Goal: Information Seeking & Learning: Learn about a topic

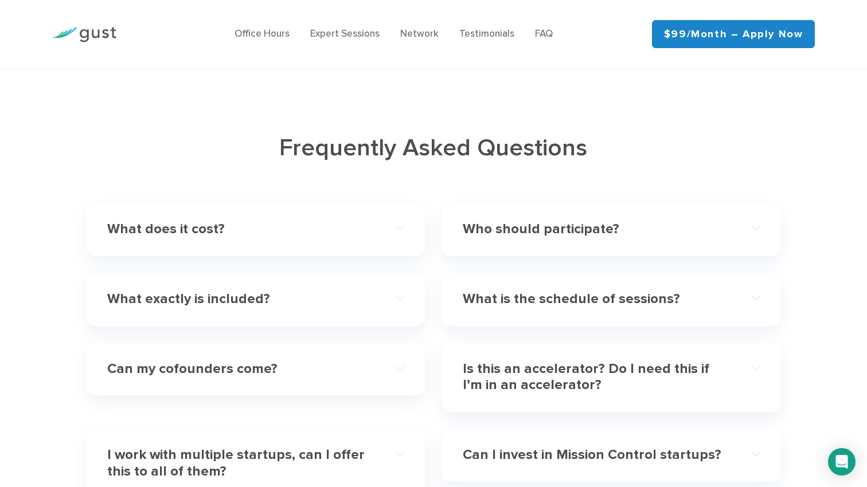
scroll to position [3392, 0]
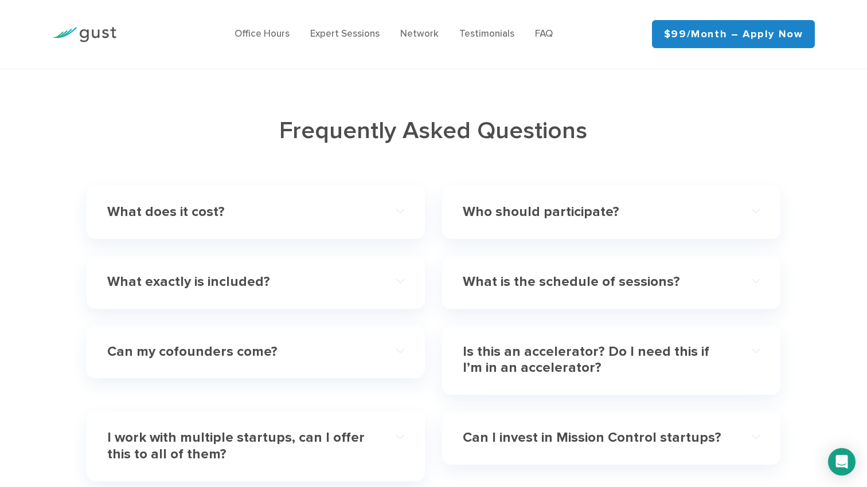
click at [503, 204] on h4 "Who should participate?" at bounding box center [596, 212] width 267 height 17
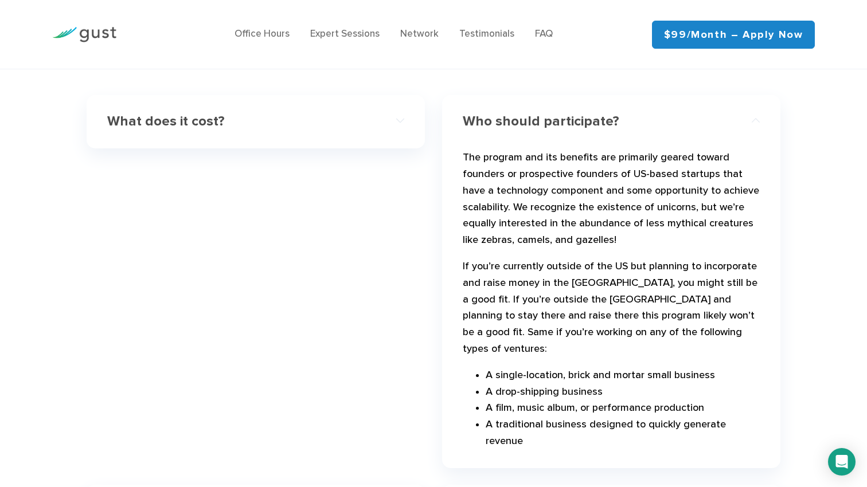
scroll to position [3452, 0]
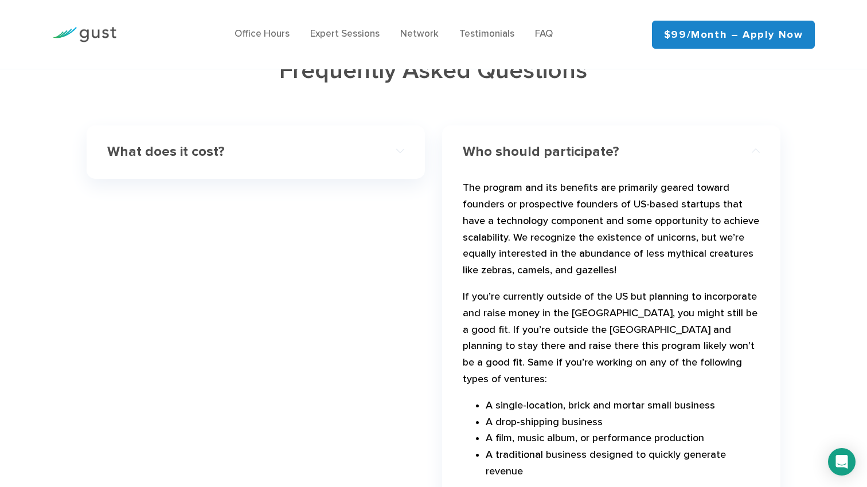
click at [496, 144] on h4 "Who should participate?" at bounding box center [596, 152] width 267 height 17
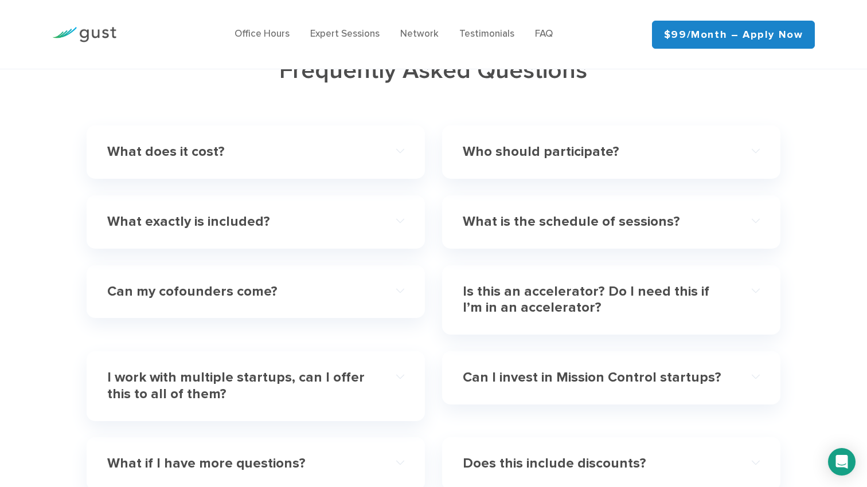
click at [327, 214] on h4 "What exactly is included?" at bounding box center [240, 222] width 267 height 17
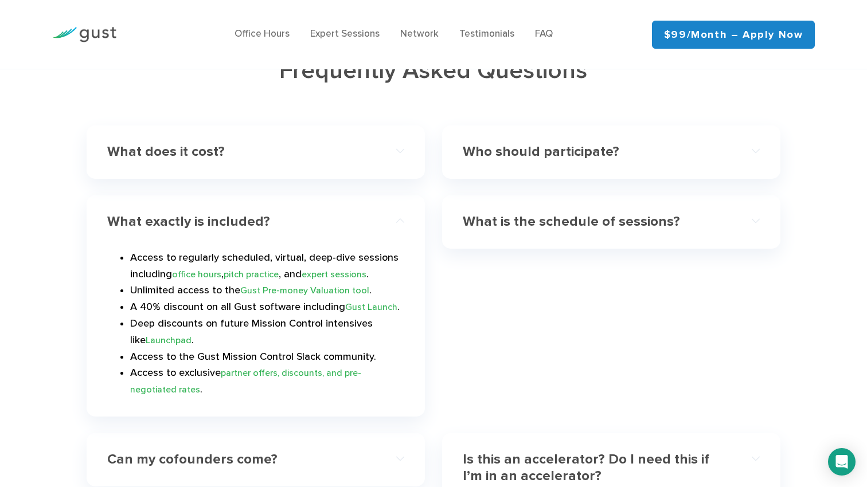
click at [515, 214] on h4 "What is the schedule of sessions?" at bounding box center [596, 222] width 267 height 17
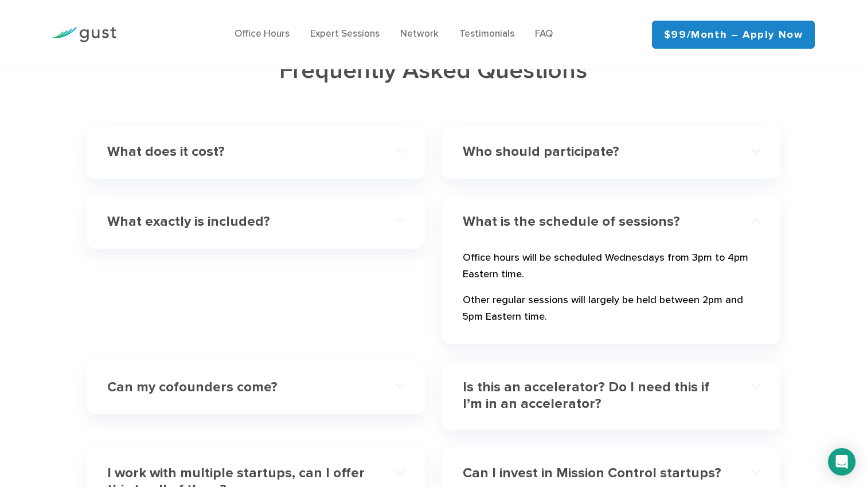
click at [366, 214] on h4 "What exactly is included?" at bounding box center [240, 222] width 267 height 17
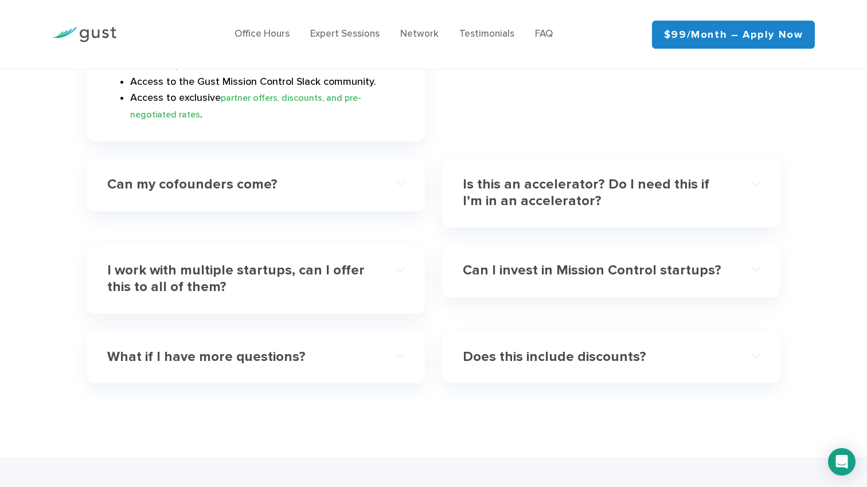
scroll to position [3723, 0]
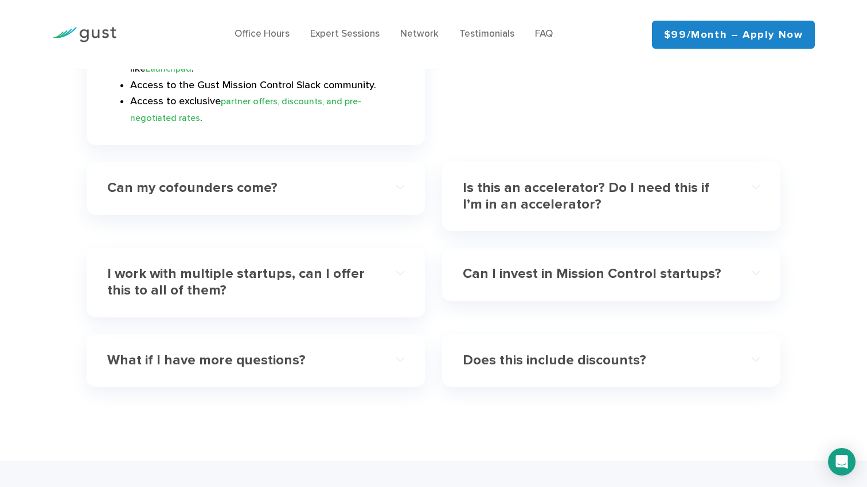
click at [486, 266] on h4 "Can I invest in Mission Control startups?" at bounding box center [596, 274] width 267 height 17
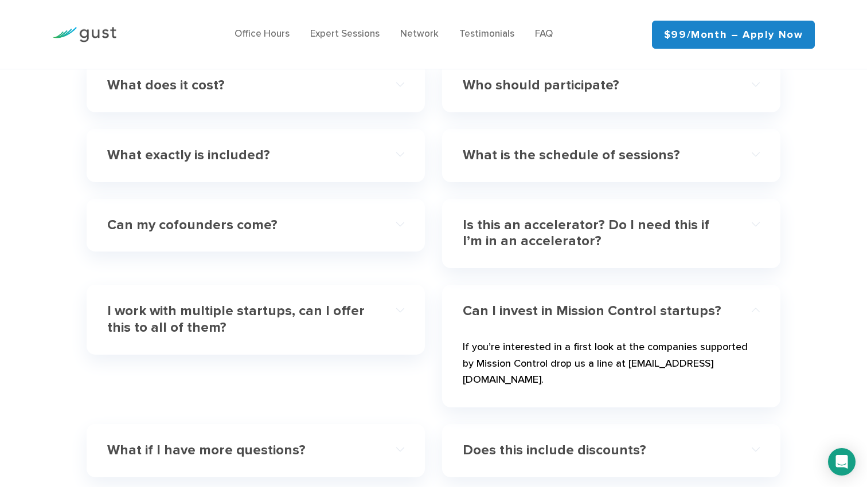
scroll to position [3516, 0]
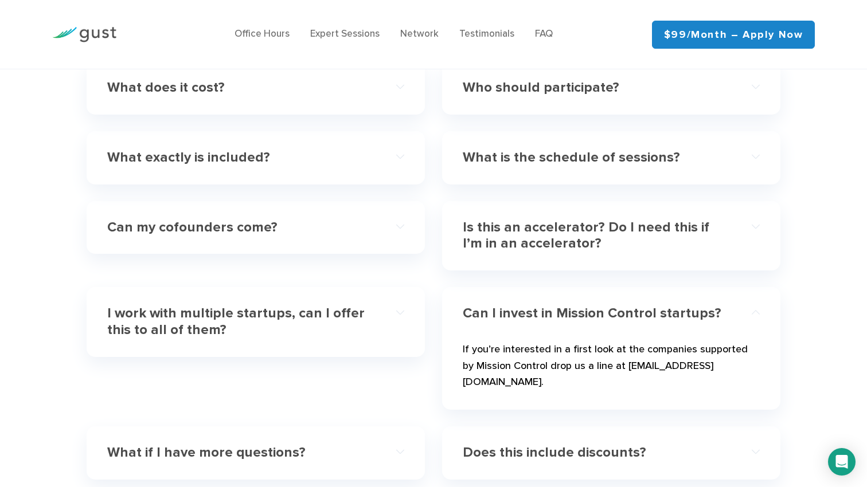
click at [491, 220] on h4 "Is this an accelerator? Do I need this if I’m in an accelerator?" at bounding box center [596, 236] width 267 height 33
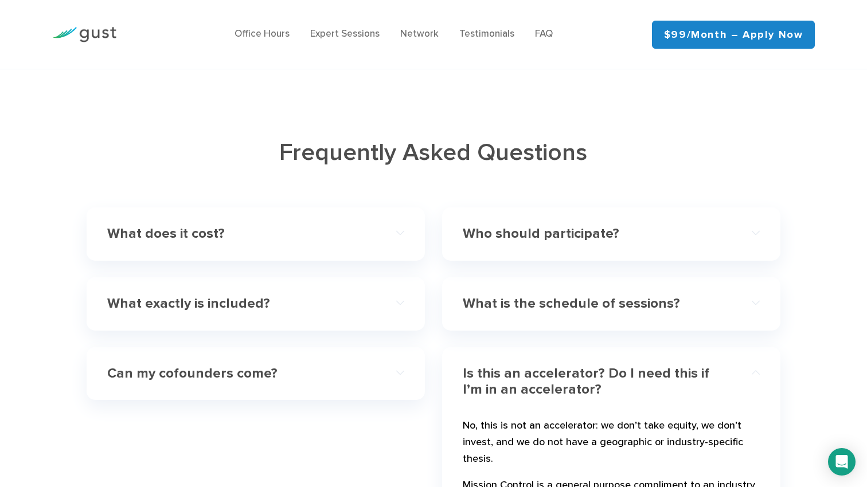
scroll to position [3367, 0]
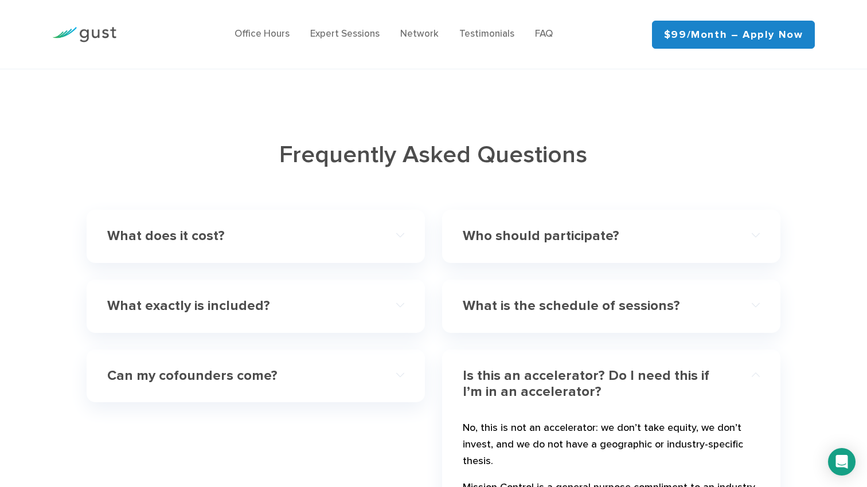
click at [254, 298] on h4 "What exactly is included?" at bounding box center [240, 306] width 267 height 17
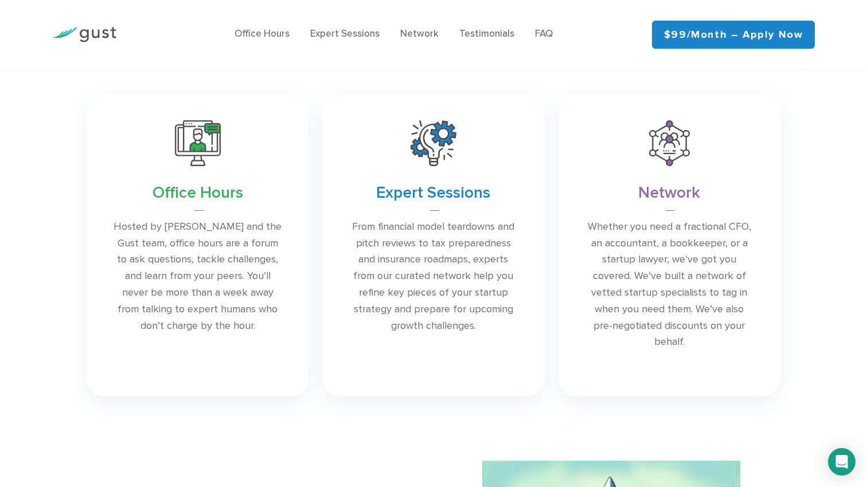
scroll to position [1600, 0]
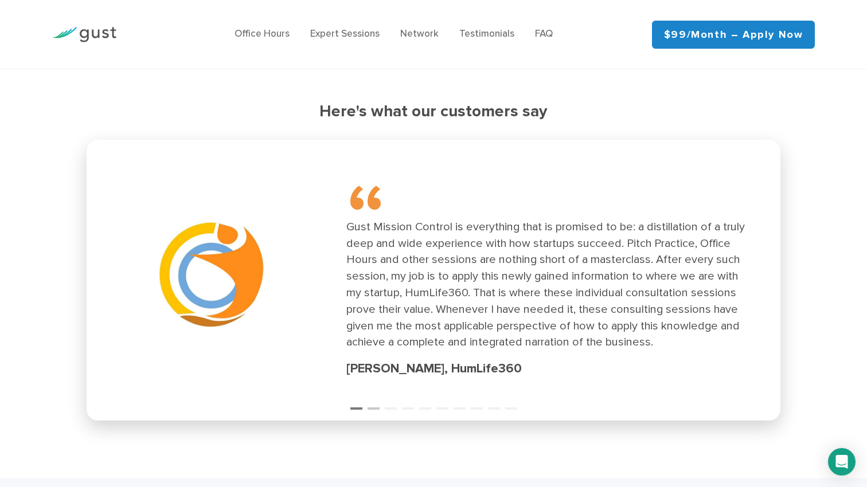
click at [373, 404] on button "2" at bounding box center [372, 403] width 11 height 11
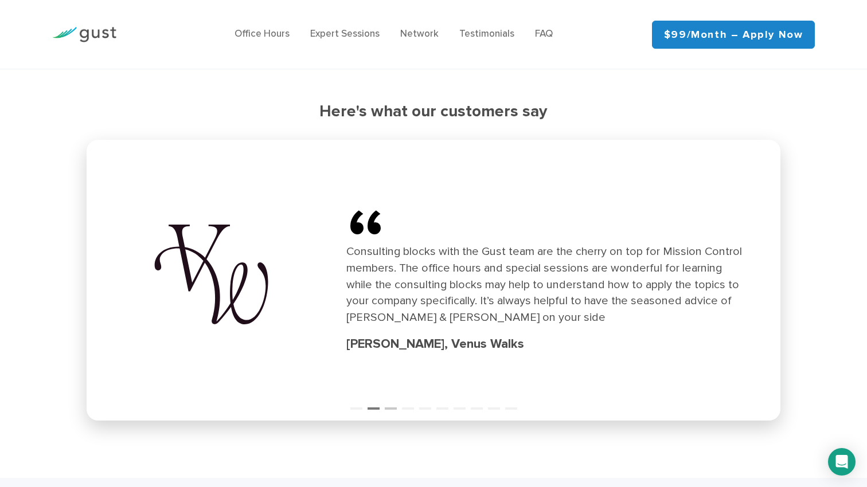
click at [395, 405] on button "3" at bounding box center [390, 403] width 11 height 11
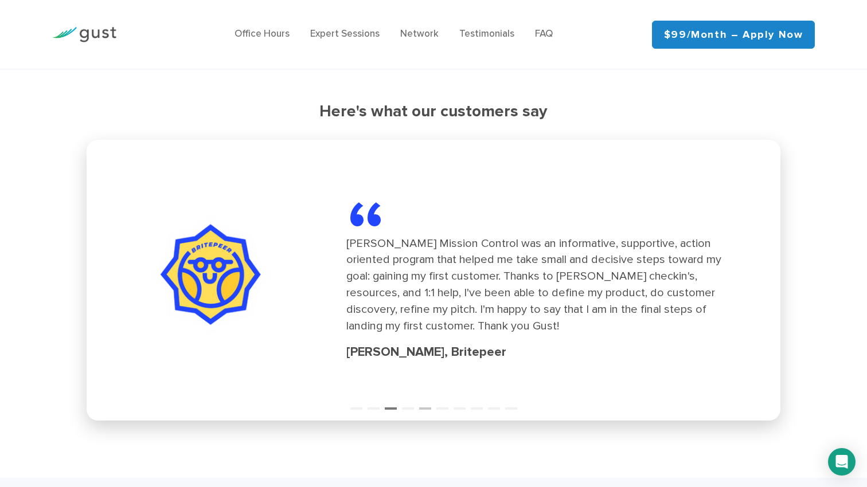
click at [424, 408] on button "5" at bounding box center [424, 403] width 11 height 11
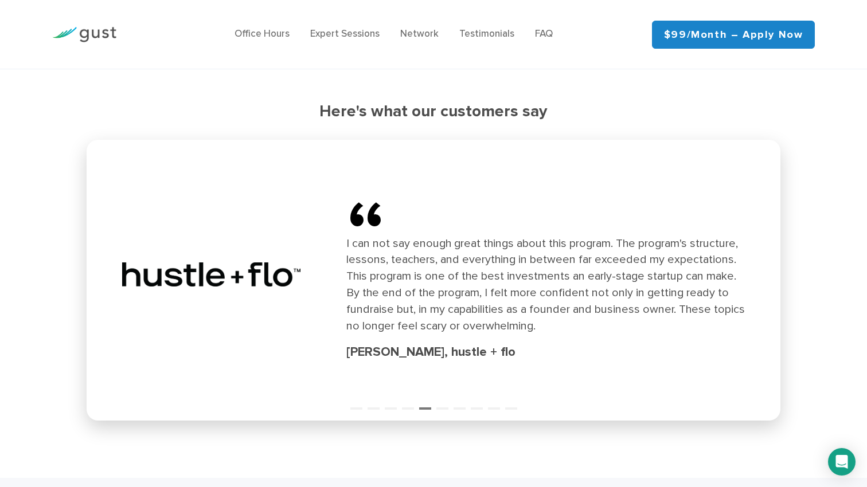
click at [451, 409] on div "“ I can not say enough great things about this program. The program's structure…" at bounding box center [433, 280] width 680 height 267
click at [442, 409] on button "6" at bounding box center [441, 403] width 11 height 11
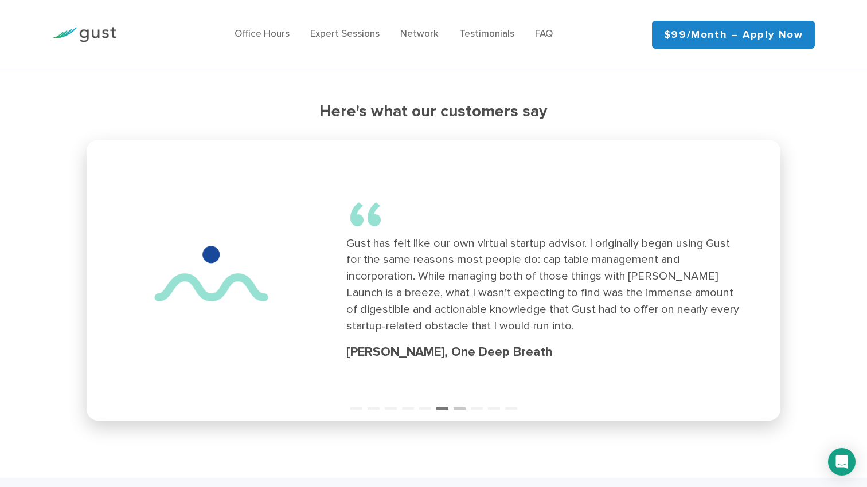
click at [457, 408] on button "7" at bounding box center [458, 403] width 11 height 11
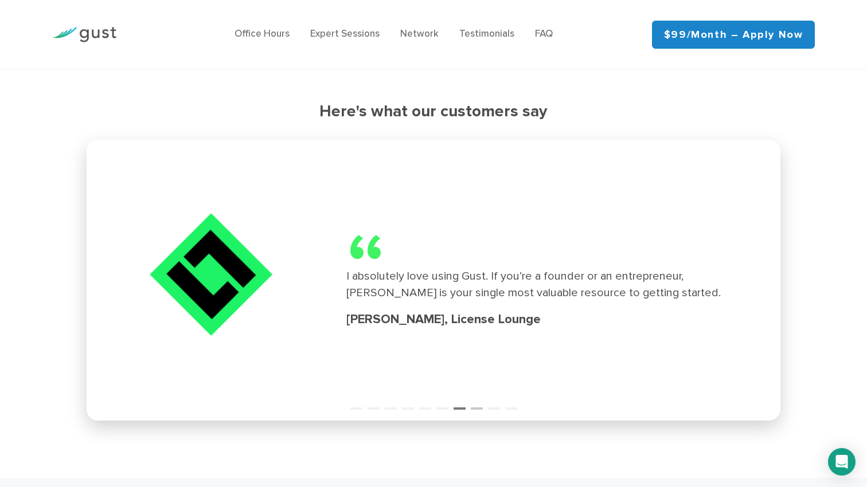
click at [477, 409] on button "8" at bounding box center [476, 403] width 11 height 11
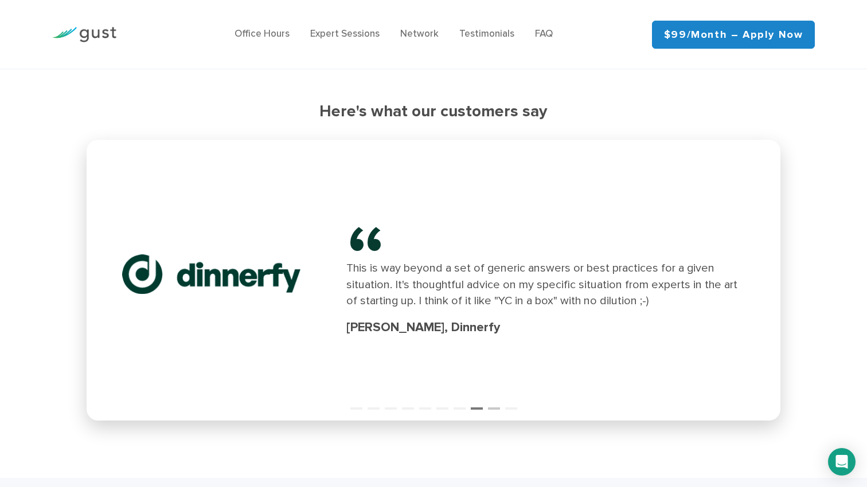
click at [499, 409] on button "9" at bounding box center [493, 403] width 11 height 11
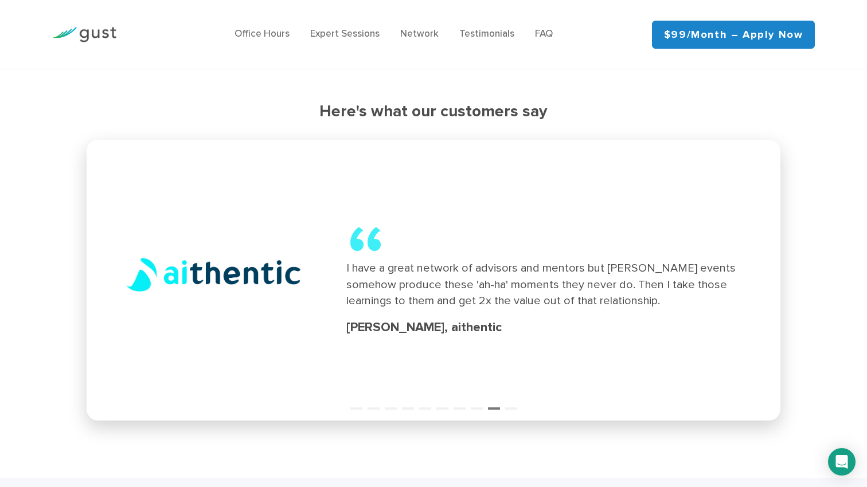
click at [523, 412] on div "“ I have a great network of advisors and mentors but [PERSON_NAME] events someh…" at bounding box center [433, 280] width 680 height 267
click at [515, 405] on button "10" at bounding box center [510, 403] width 11 height 11
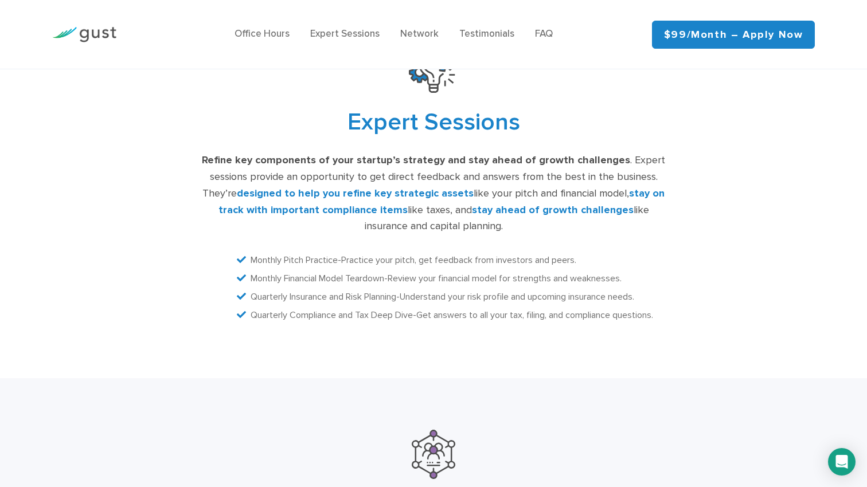
scroll to position [3932, 0]
